Goal: Use online tool/utility: Use online tool/utility

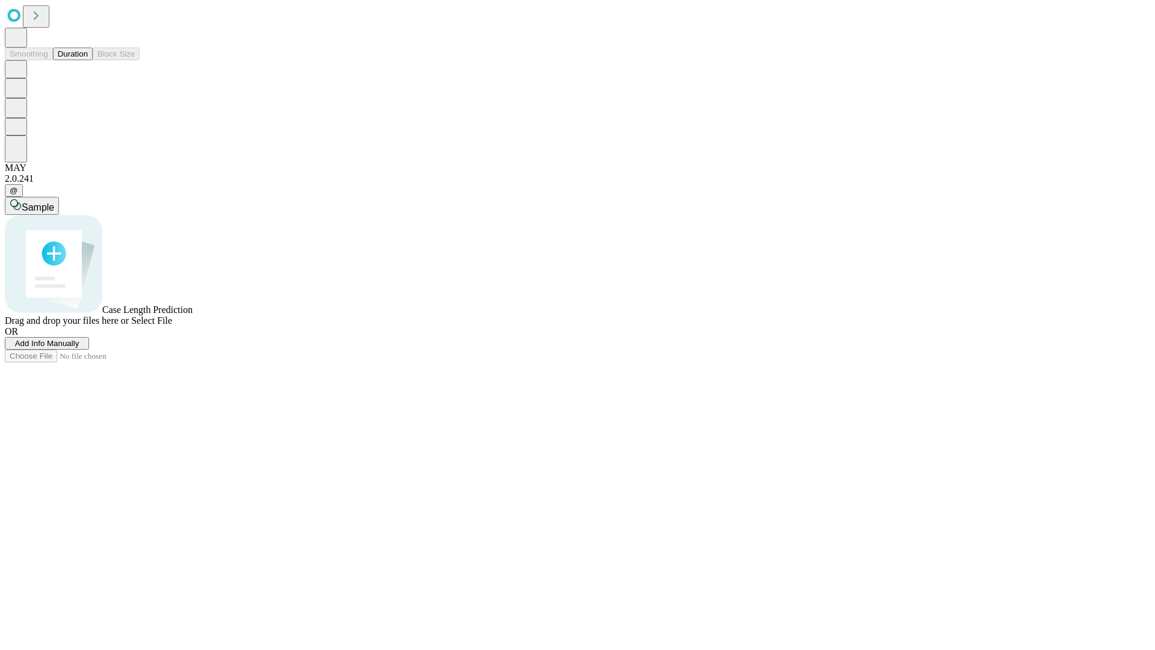
click at [88, 60] on button "Duration" at bounding box center [73, 54] width 40 height 13
click at [79, 348] on span "Add Info Manually" at bounding box center [47, 343] width 64 height 9
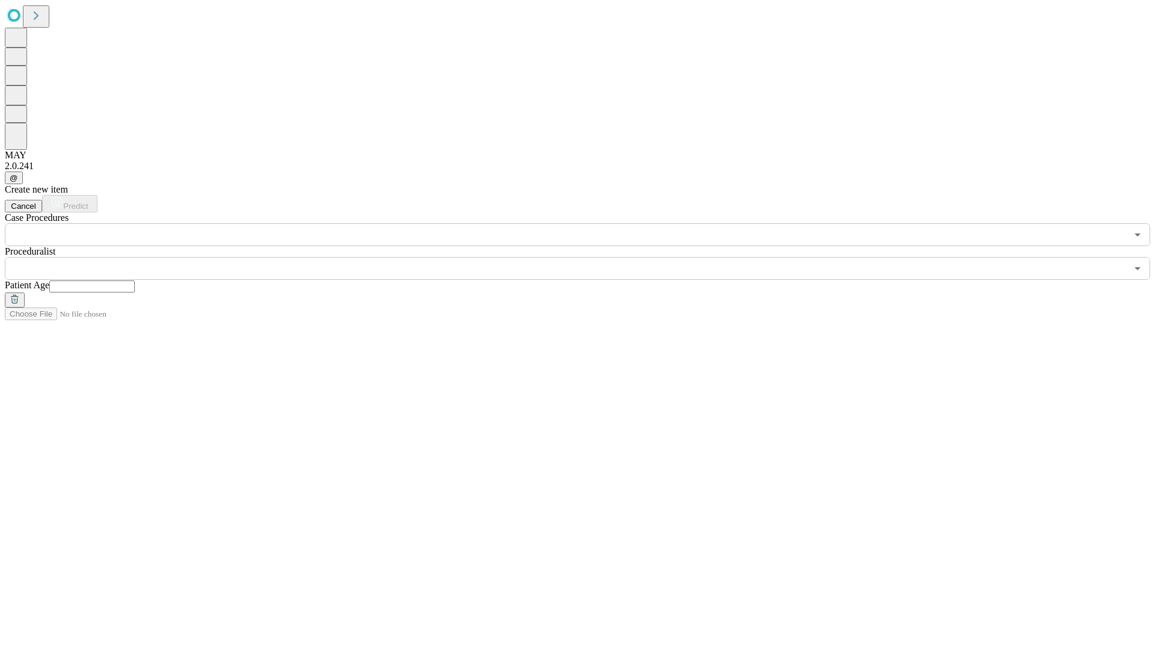
click at [135, 280] on input "text" at bounding box center [91, 286] width 85 height 12
type input "*"
click at [586, 257] on input "text" at bounding box center [566, 268] width 1122 height 23
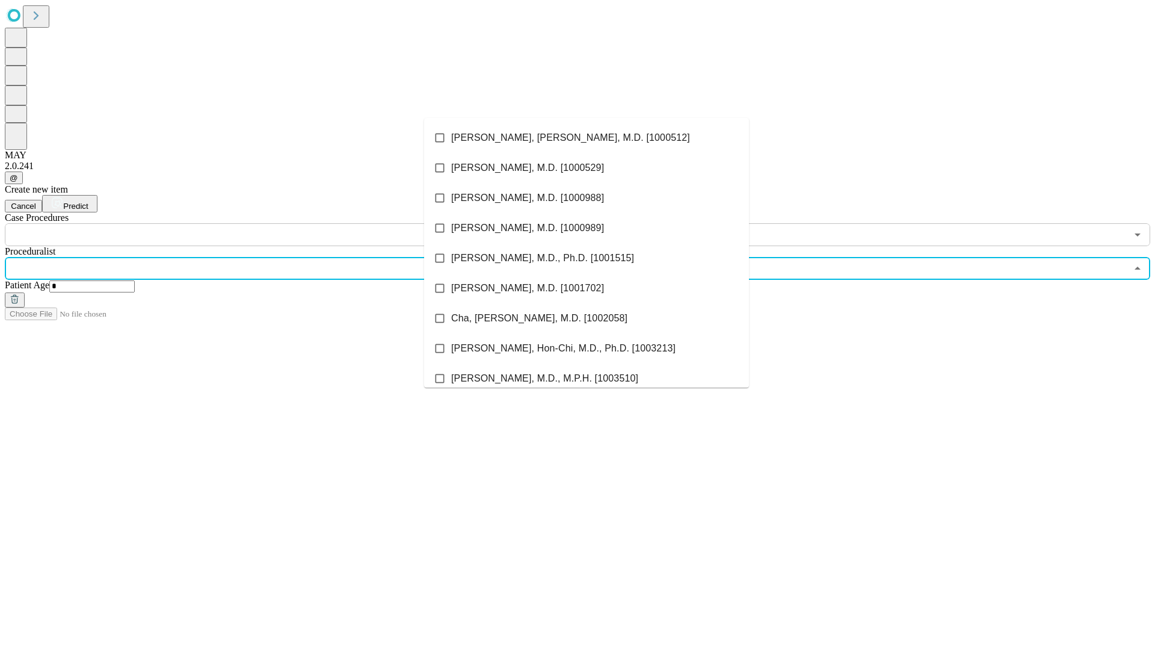
click at [587, 138] on li "[PERSON_NAME], [PERSON_NAME], M.D. [1000512]" at bounding box center [586, 138] width 325 height 30
click at [253, 223] on input "text" at bounding box center [566, 234] width 1122 height 23
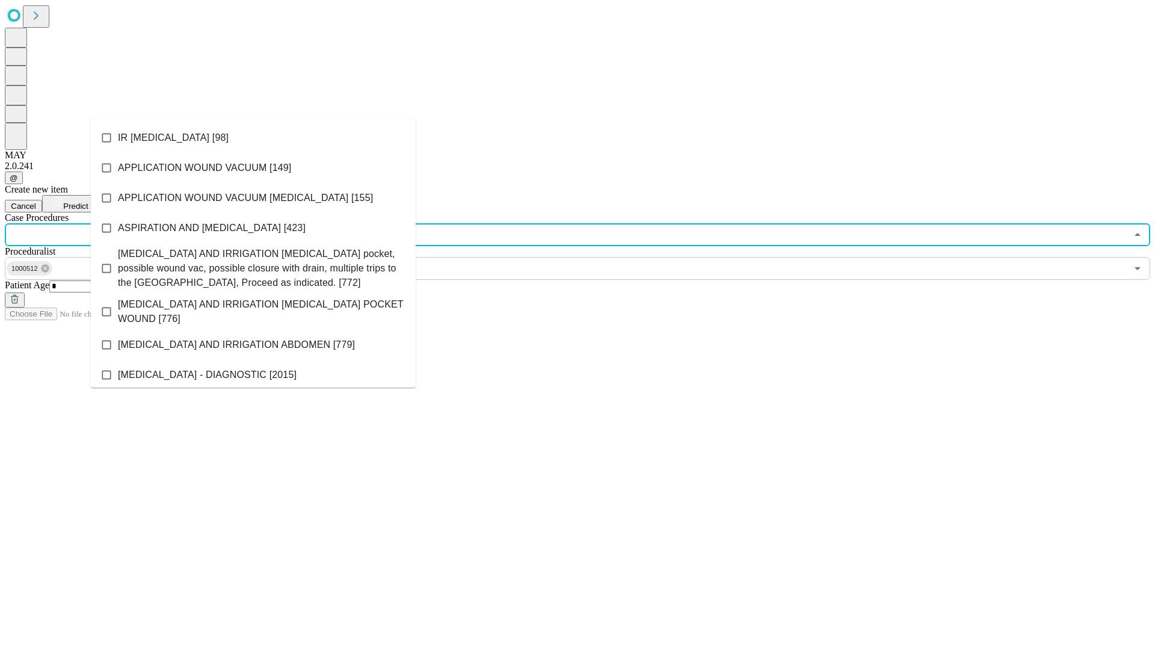
click at [253, 138] on li "IR [MEDICAL_DATA] [98]" at bounding box center [253, 138] width 325 height 30
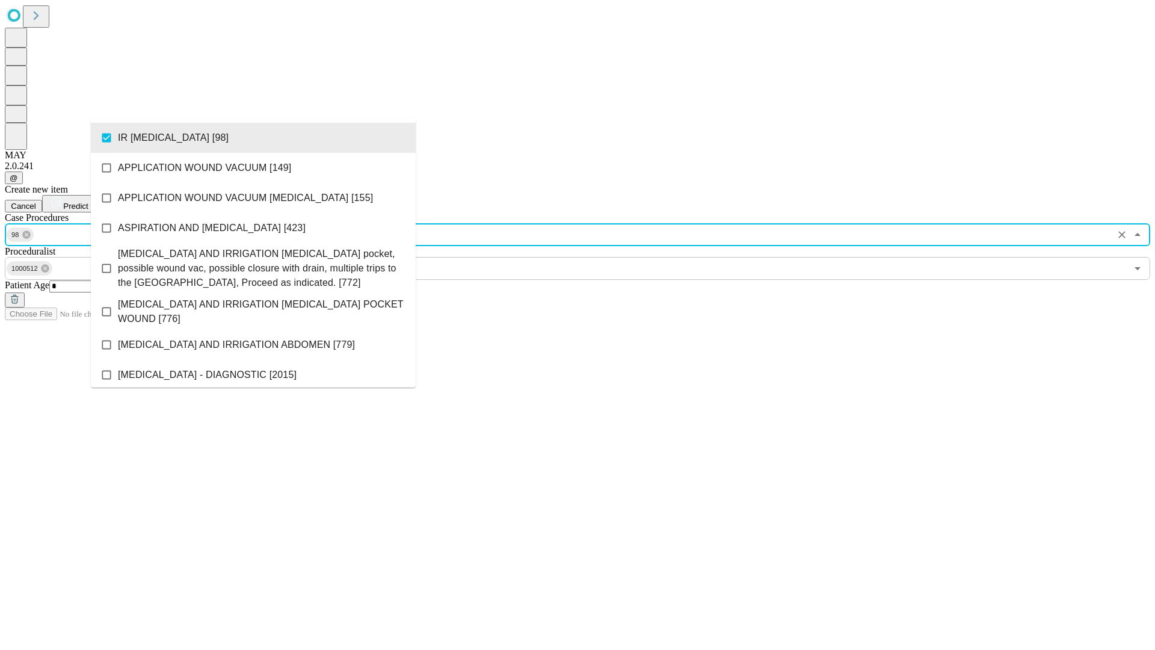
click at [88, 202] on span "Predict" at bounding box center [75, 206] width 25 height 9
